Goal: Task Accomplishment & Management: Use online tool/utility

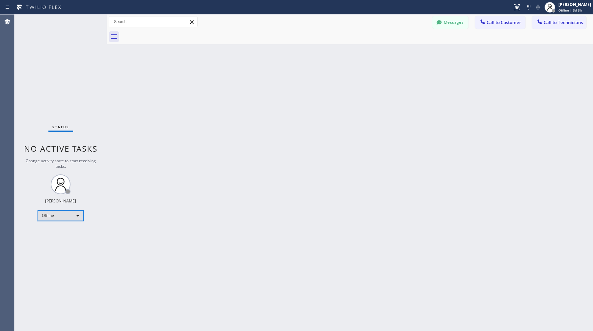
click at [66, 214] on div "Offline" at bounding box center [61, 215] width 46 height 11
click at [61, 230] on li "Available" at bounding box center [60, 233] width 45 height 8
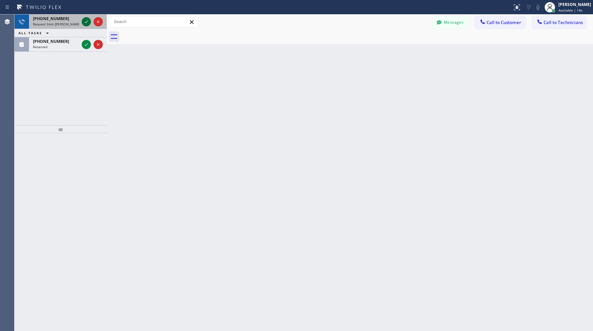
click at [87, 23] on icon at bounding box center [86, 22] width 8 height 8
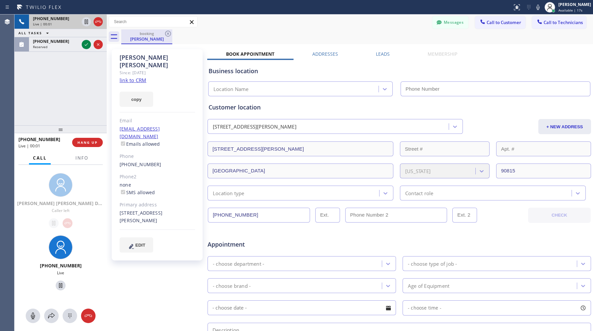
type input "[PHONE_NUMBER]"
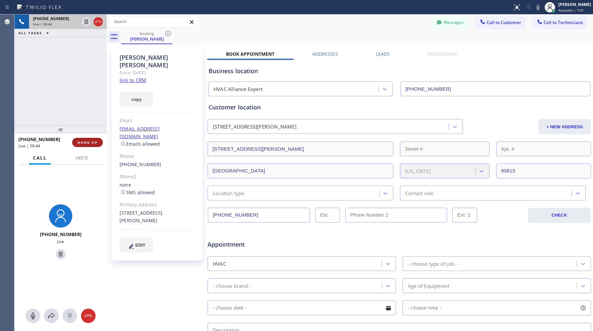
click at [84, 141] on span "HANG UP" at bounding box center [87, 142] width 20 height 5
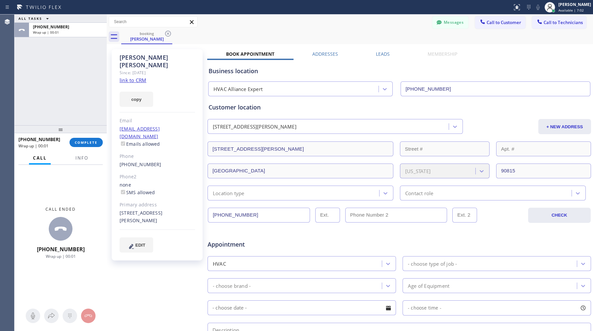
click at [66, 138] on div "[PHONE_NUMBER] Wrap up | 00:01" at bounding box center [43, 142] width 51 height 17
click at [73, 34] on div "Wrap up | 00:01" at bounding box center [68, 32] width 70 height 5
click at [93, 144] on span "COMPLETE" at bounding box center [86, 142] width 23 height 5
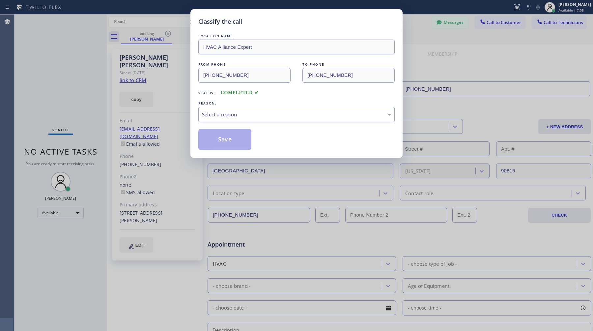
click at [262, 118] on div "Select a reason" at bounding box center [296, 115] width 189 height 8
click at [244, 143] on button "Save" at bounding box center [224, 139] width 53 height 21
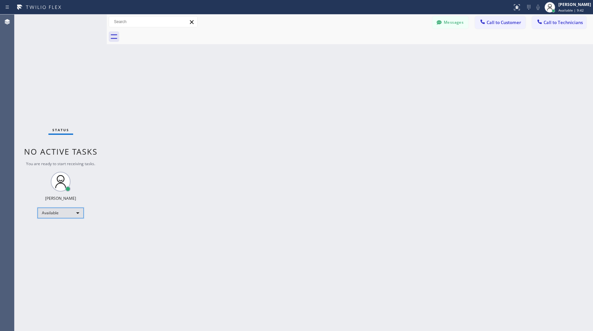
click at [69, 214] on div "Available" at bounding box center [61, 213] width 46 height 11
click at [64, 222] on li "Offline" at bounding box center [60, 222] width 45 height 8
